Goal: Navigation & Orientation: Find specific page/section

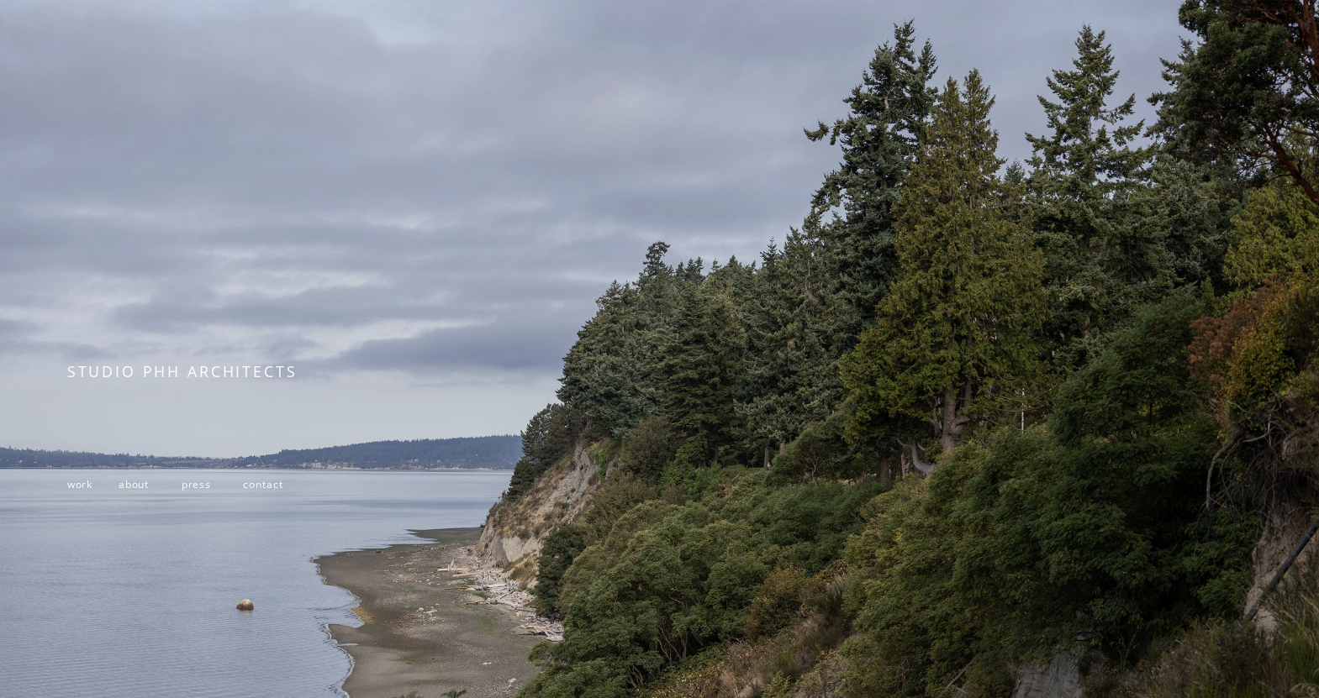
click at [135, 487] on span "about" at bounding box center [134, 484] width 30 height 14
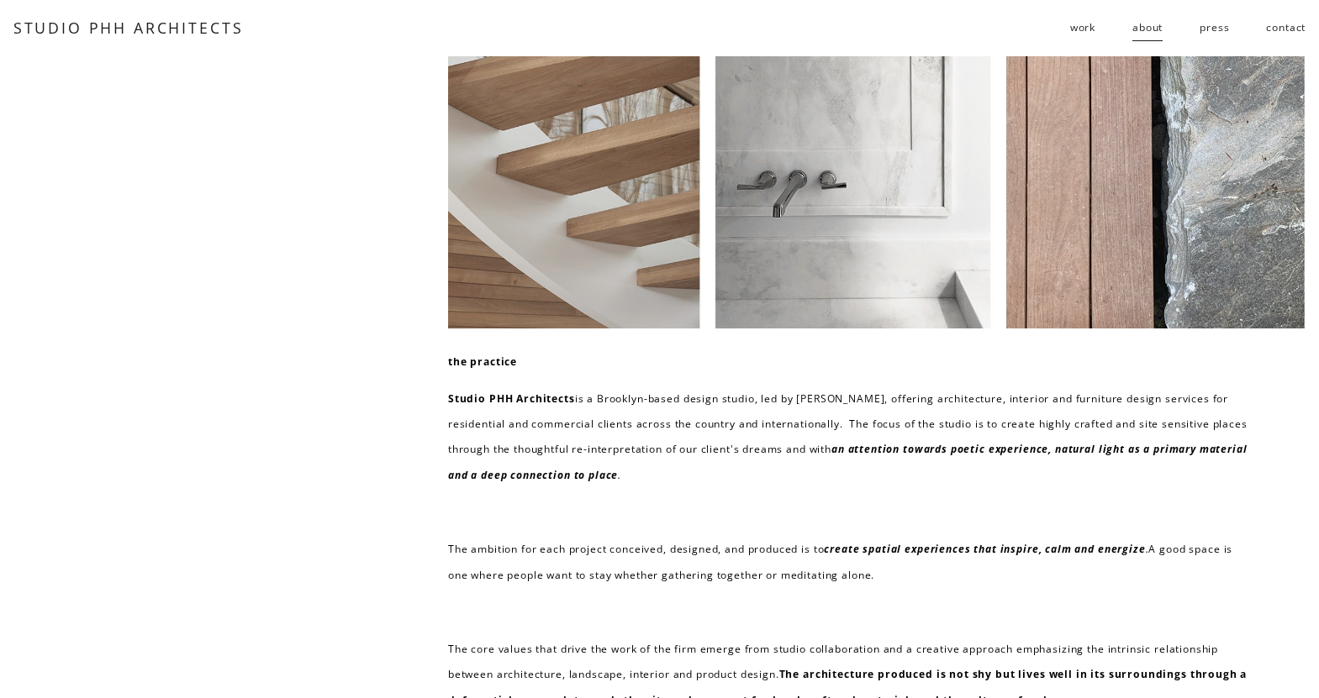
click at [0, 0] on span "residential" at bounding box center [0, 0] width 0 height 0
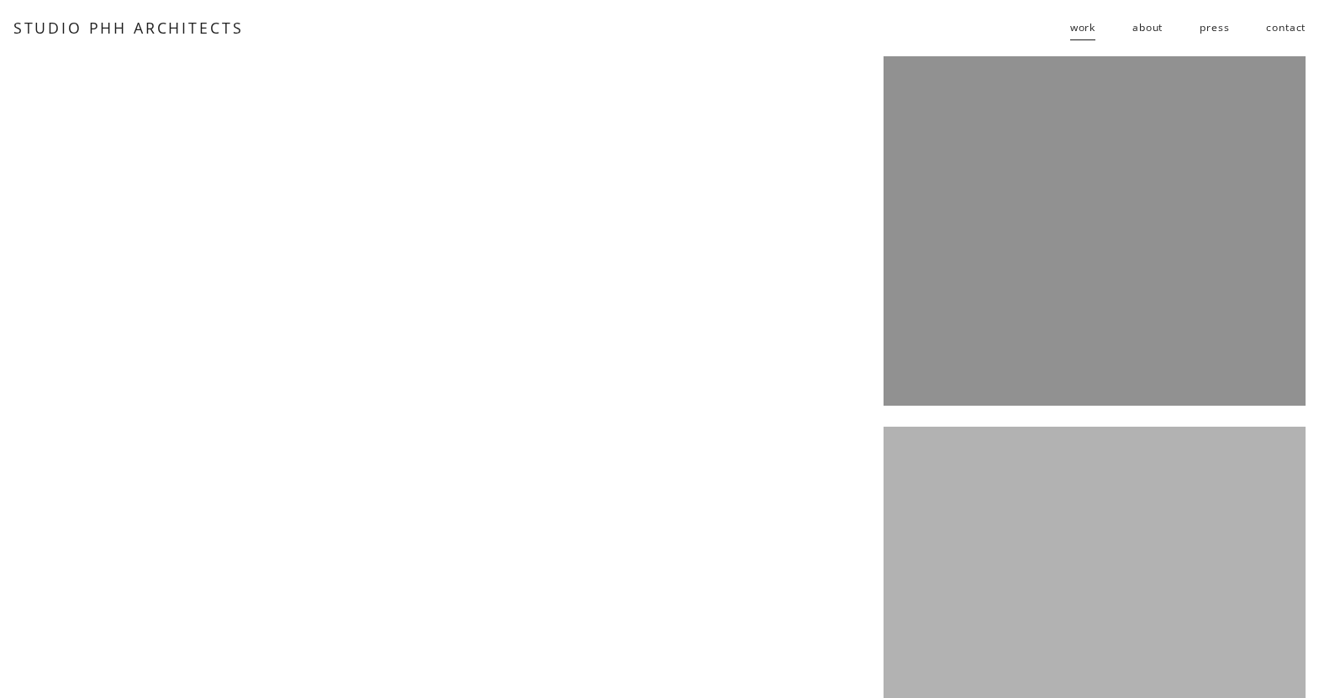
scroll to position [4303, 0]
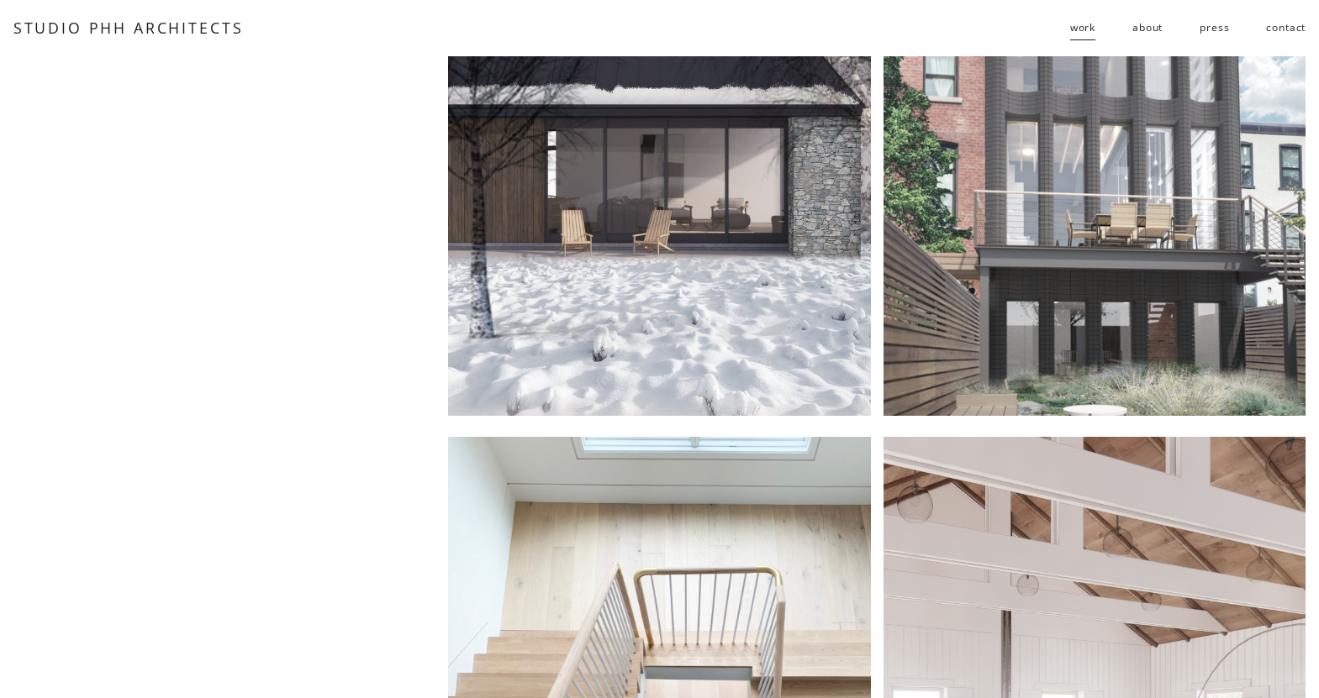
click at [68, 29] on link "STUDIO PHH ARCHITECTS" at bounding box center [128, 28] width 230 height 20
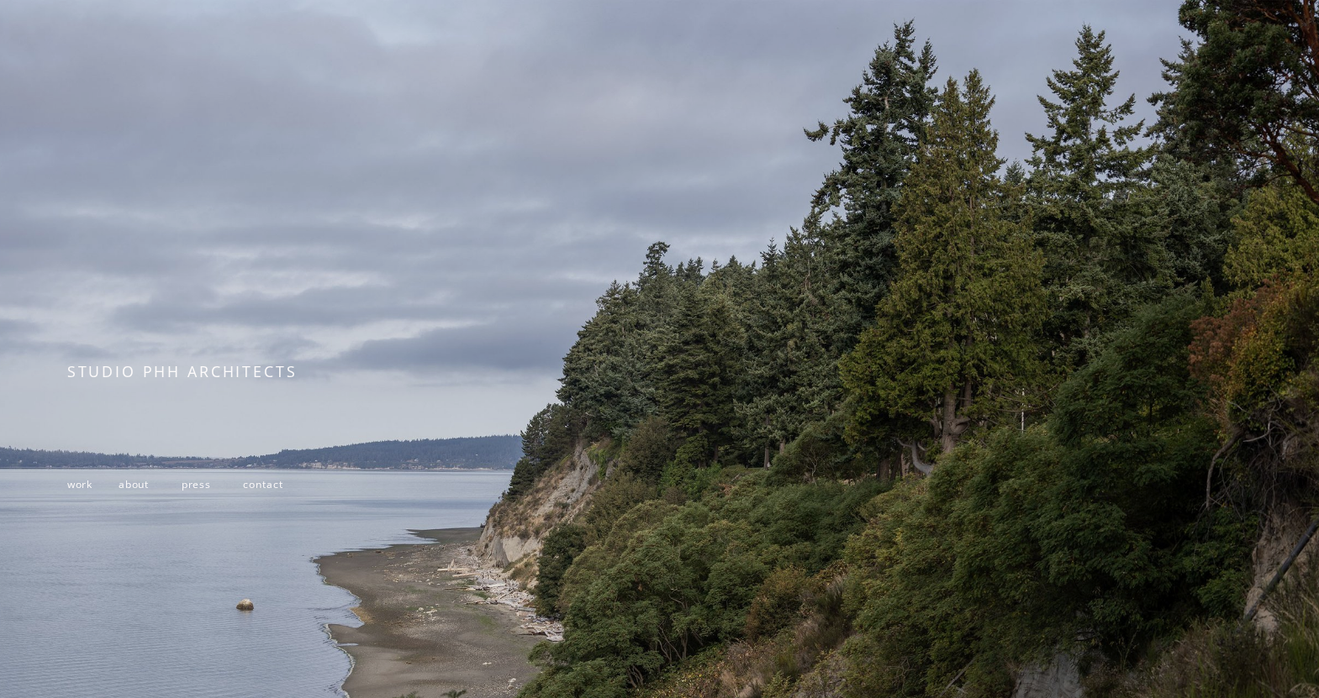
click at [128, 486] on span "about" at bounding box center [134, 484] width 30 height 14
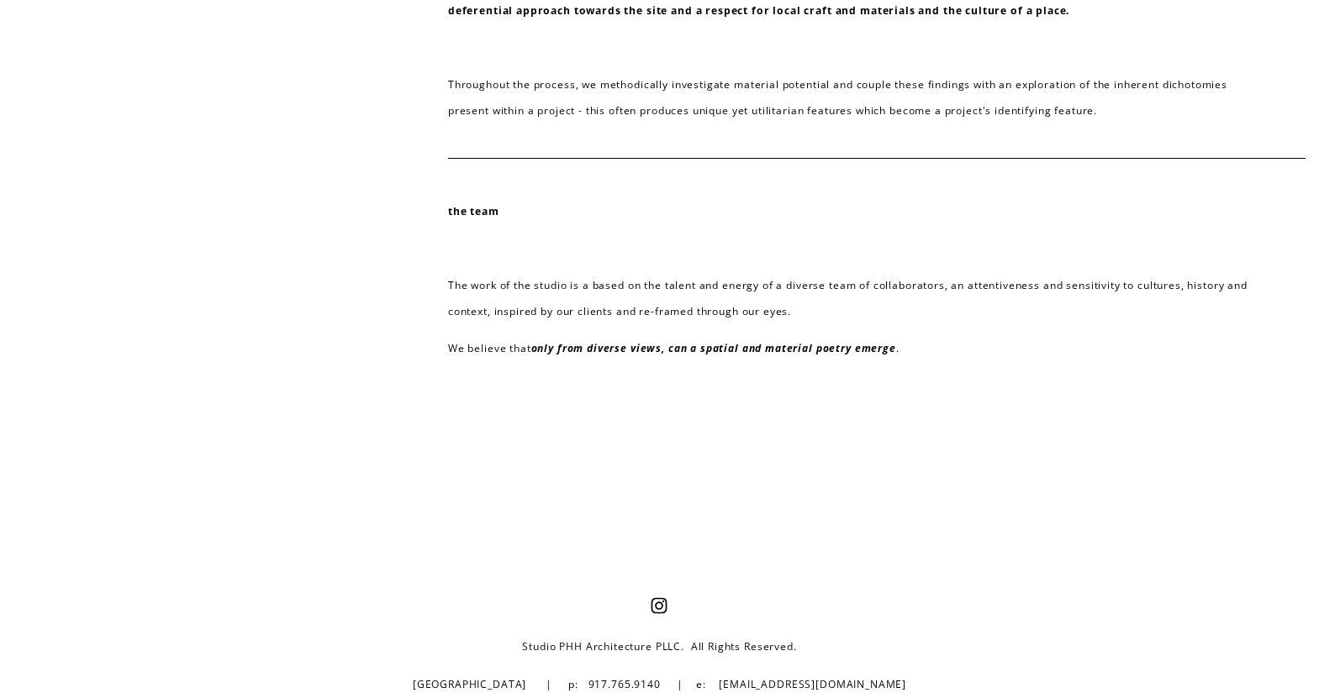
scroll to position [691, 0]
click at [658, 603] on use "Instagram" at bounding box center [659, 605] width 34 height 34
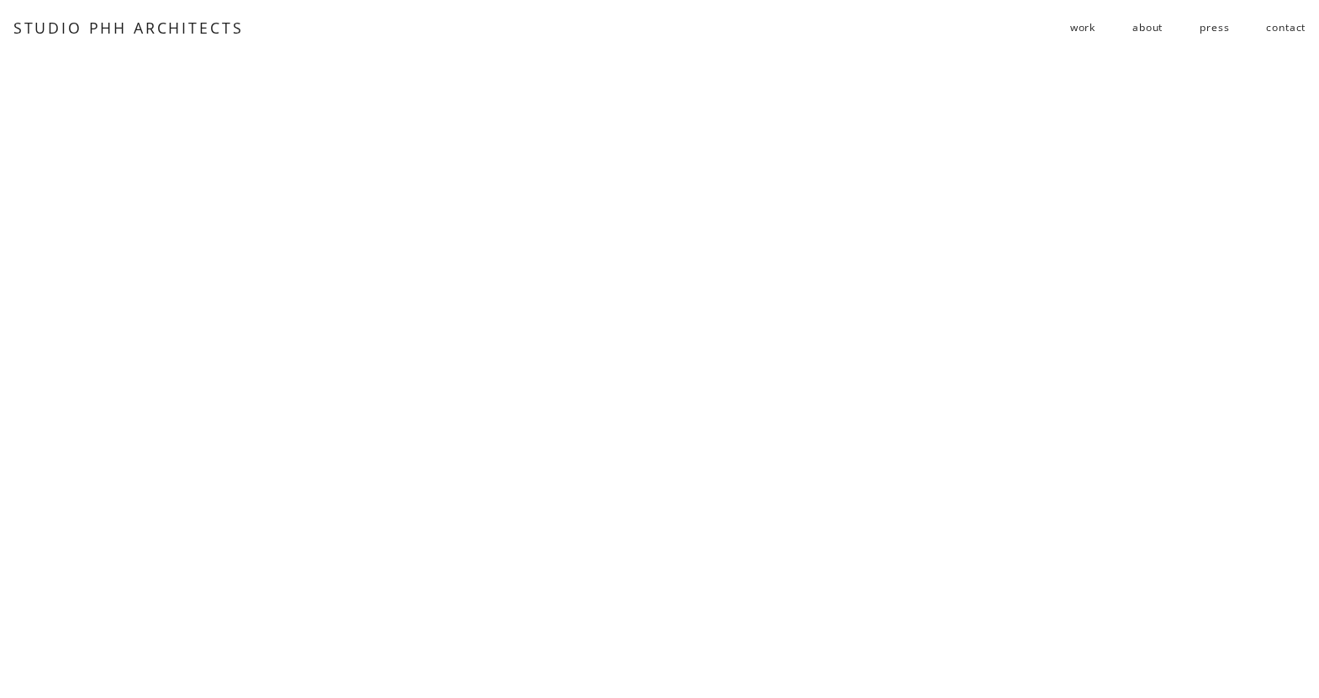
scroll to position [895, 0]
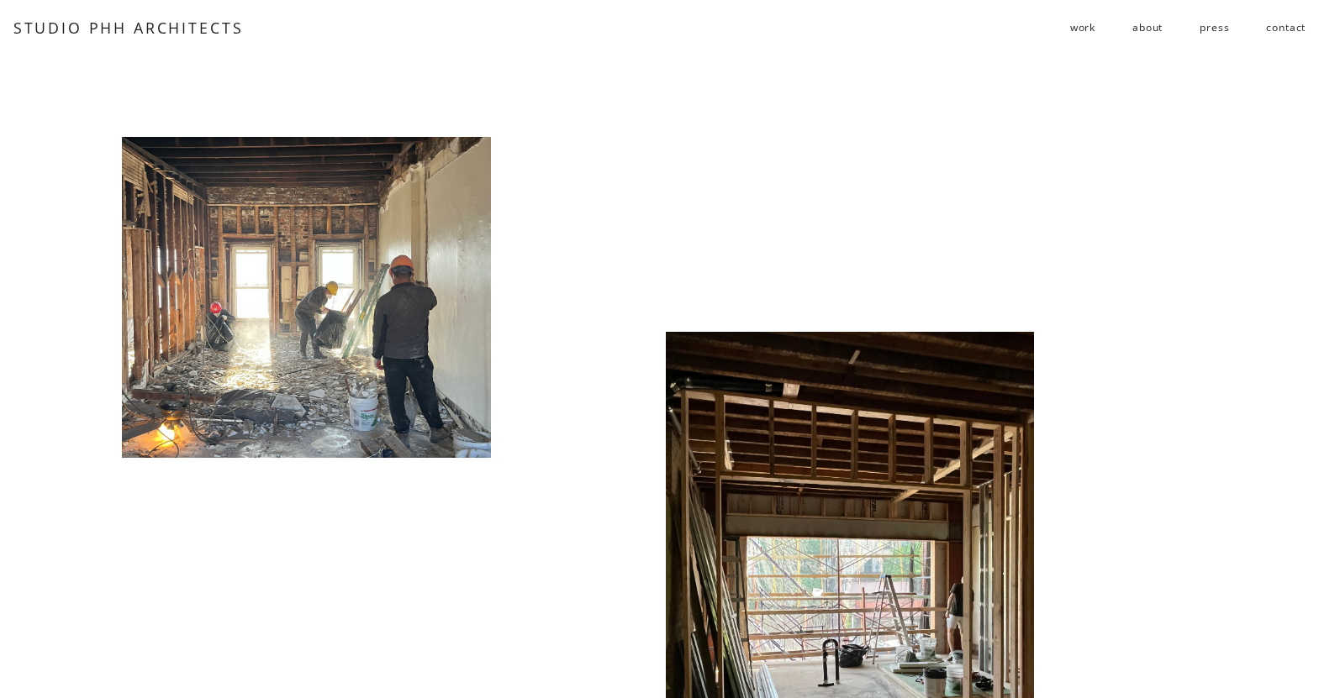
click at [1209, 32] on link "press" at bounding box center [1213, 28] width 29 height 28
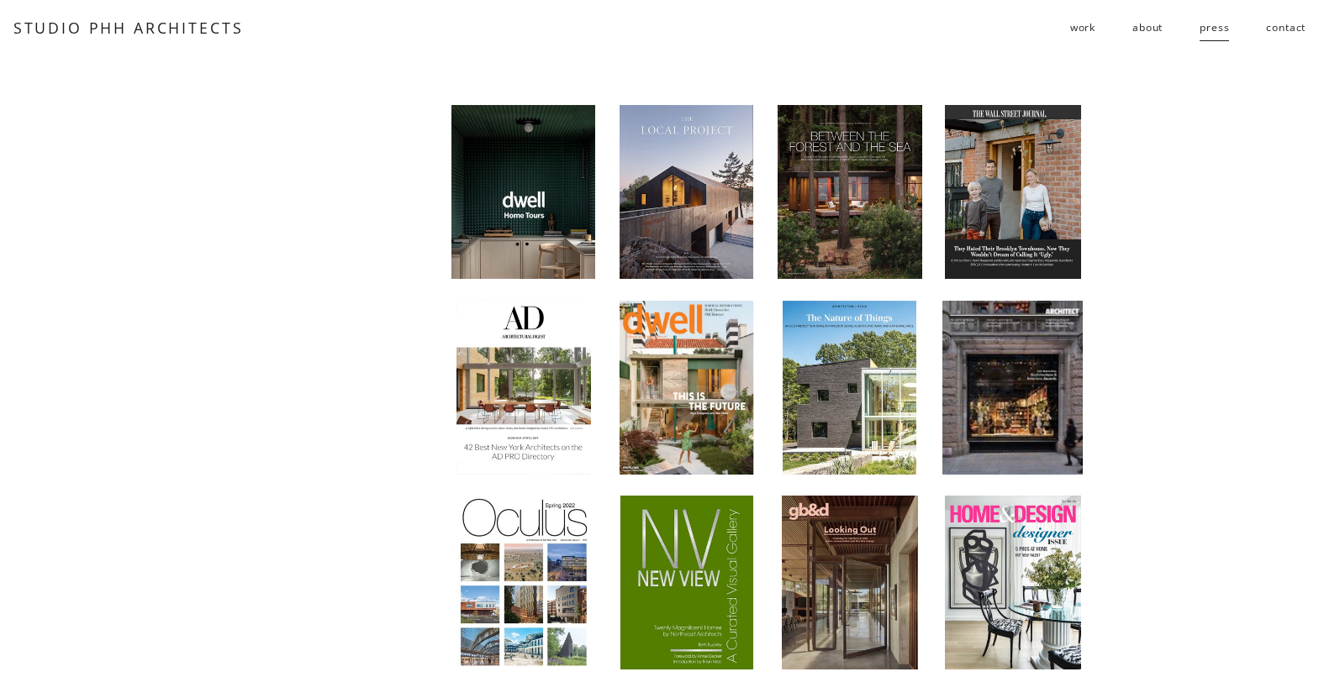
click at [996, 176] on div at bounding box center [1013, 192] width 136 height 174
